Goal: Information Seeking & Learning: Learn about a topic

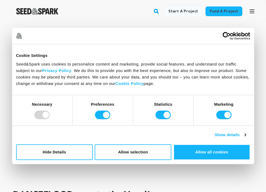
scroll to position [91, 0]
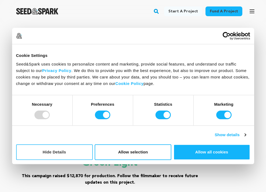
click at [67, 150] on button "Hide Details" at bounding box center [54, 152] width 77 height 16
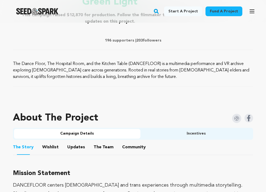
scroll to position [252, 0]
drag, startPoint x: 12, startPoint y: 59, endPoint x: 122, endPoint y: 77, distance: 111.1
copy p "The Dance Floor, The Hospital Room, and the Kitchen Table (DANCEFLOOR) is a mul…"
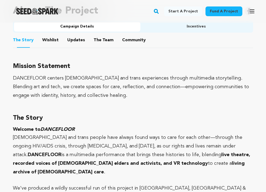
scroll to position [359, 0]
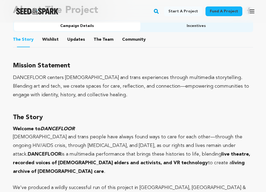
drag, startPoint x: 19, startPoint y: 67, endPoint x: 86, endPoint y: 100, distance: 75.2
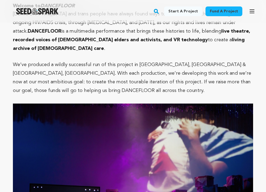
scroll to position [482, 0]
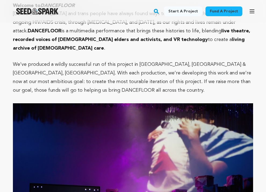
click at [96, 82] on p "We’ve produced a wildly successful run of this project in [GEOGRAPHIC_DATA], [G…" at bounding box center [133, 77] width 240 height 34
copy div "Loremip Dolorsita CONSECTETU adipisc elits doe tempo incididuntu laboree dolore…"
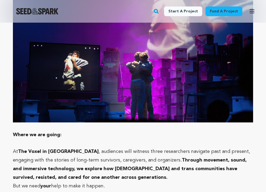
scroll to position [639, 0]
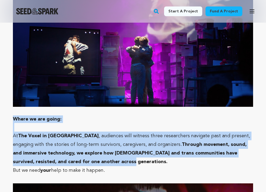
drag, startPoint x: 12, startPoint y: 111, endPoint x: 105, endPoint y: 158, distance: 104.4
click at [105, 158] on div "Fund a project Project details DANCEFLOOR goes to the [GEOGRAPHIC_DATA]! [GEOGR…" at bounding box center [133, 6] width 266 height 1244
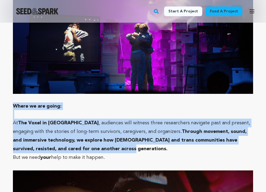
copy div "Where we are going: At The Voxel in [GEOGRAPHIC_DATA] , audiences will witness …"
click at [117, 110] on p at bounding box center [133, 114] width 240 height 9
drag, startPoint x: 12, startPoint y: 97, endPoint x: 81, endPoint y: 136, distance: 79.5
copy div "Where we are going: At The Voxel in [GEOGRAPHIC_DATA] , audiences will witness …"
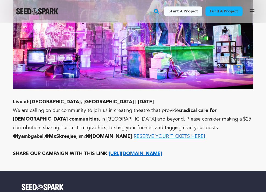
scroll to position [1097, 0]
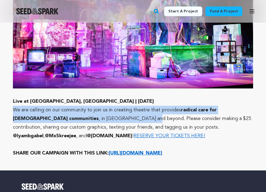
drag, startPoint x: 12, startPoint y: 93, endPoint x: 99, endPoint y: 104, distance: 87.7
